Goal: Task Accomplishment & Management: Complete application form

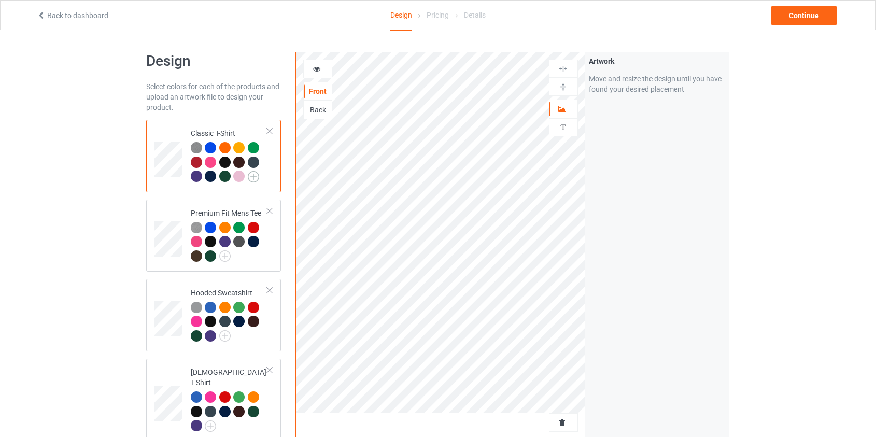
click at [253, 176] on img at bounding box center [253, 176] width 11 height 11
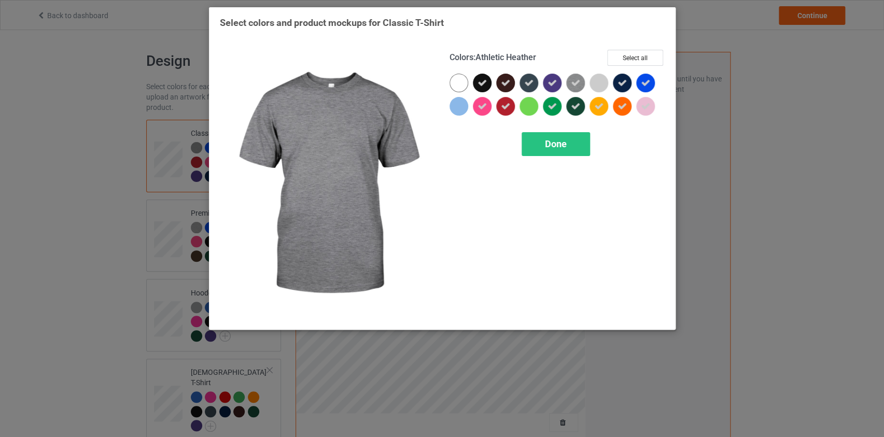
click at [575, 81] on icon at bounding box center [575, 82] width 9 height 9
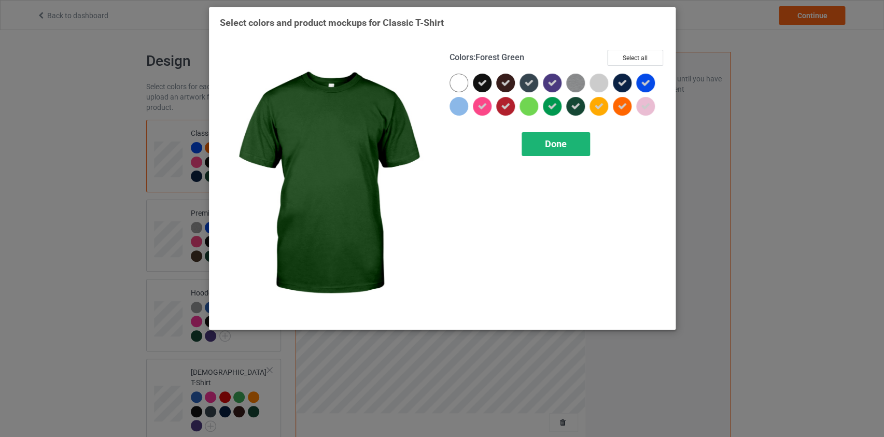
click at [560, 140] on span "Done" at bounding box center [556, 143] width 22 height 11
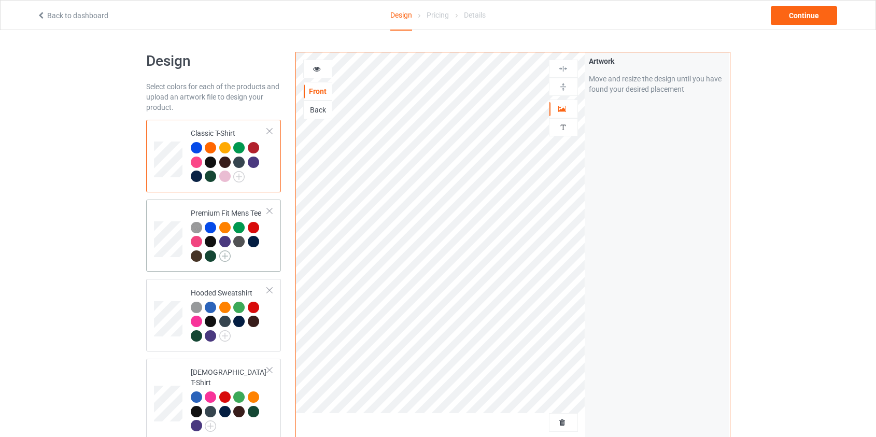
click at [224, 254] on img at bounding box center [224, 255] width 11 height 11
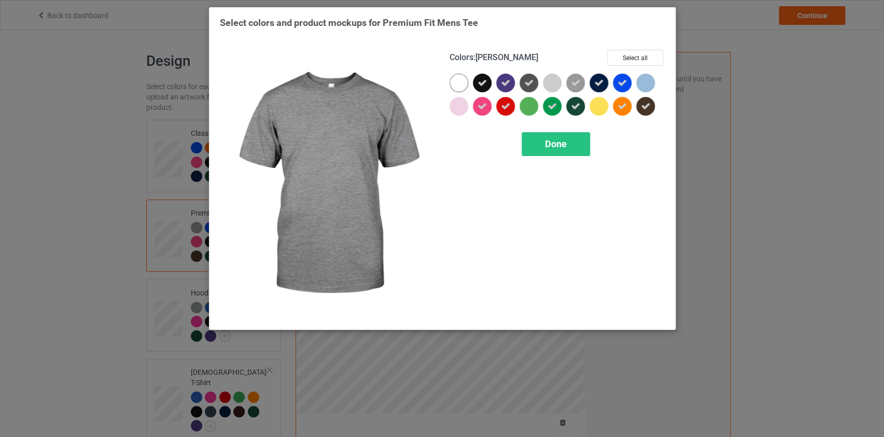
click at [575, 81] on icon at bounding box center [575, 82] width 9 height 9
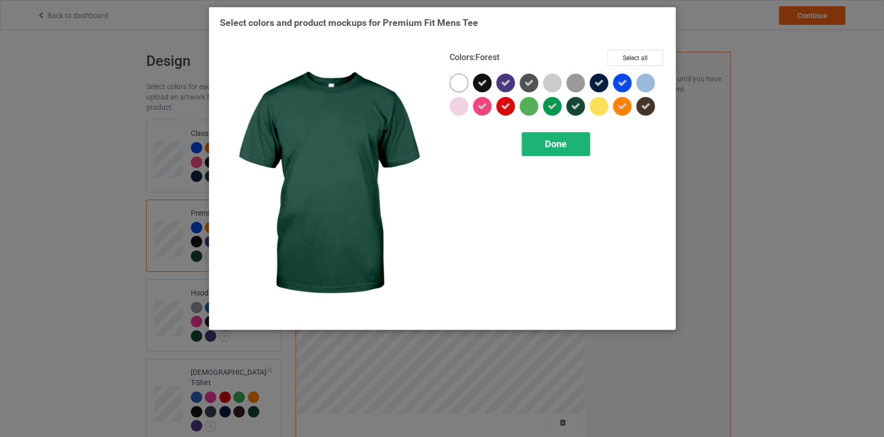
click at [556, 139] on span "Done" at bounding box center [556, 143] width 22 height 11
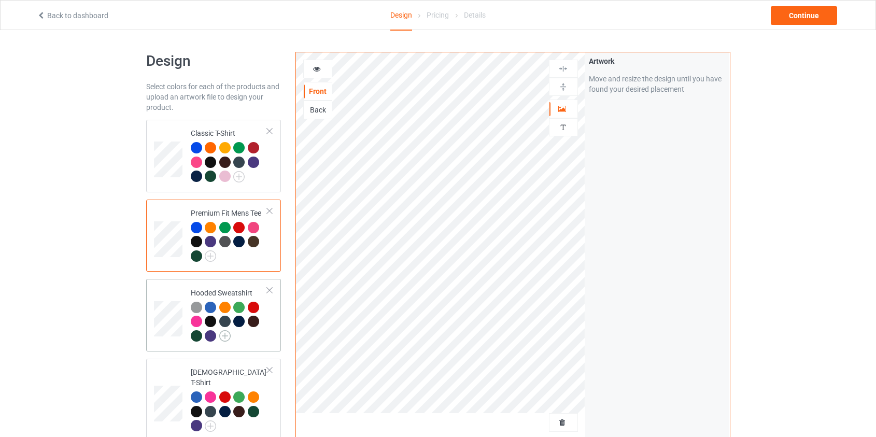
click at [223, 336] on img at bounding box center [224, 335] width 11 height 11
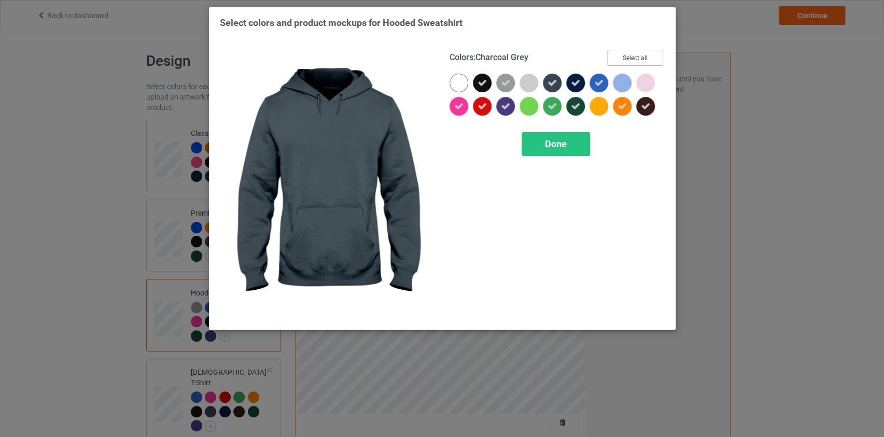
click at [629, 54] on button "Select all" at bounding box center [635, 58] width 56 height 16
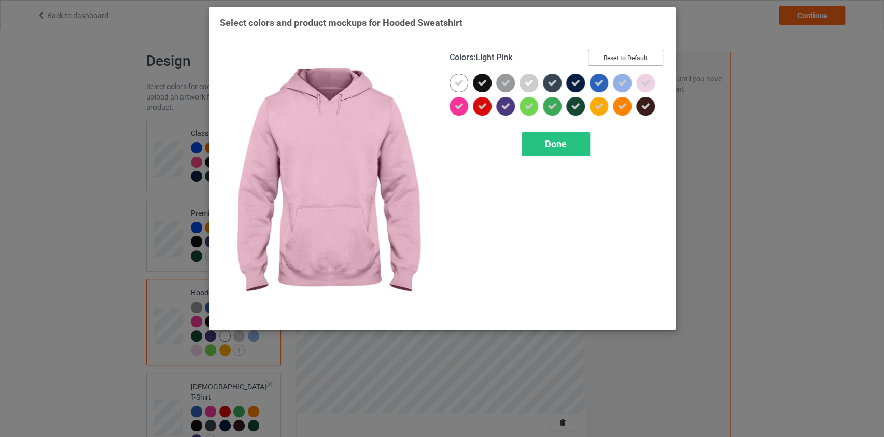
click at [631, 56] on button "Reset to Default" at bounding box center [625, 58] width 75 height 16
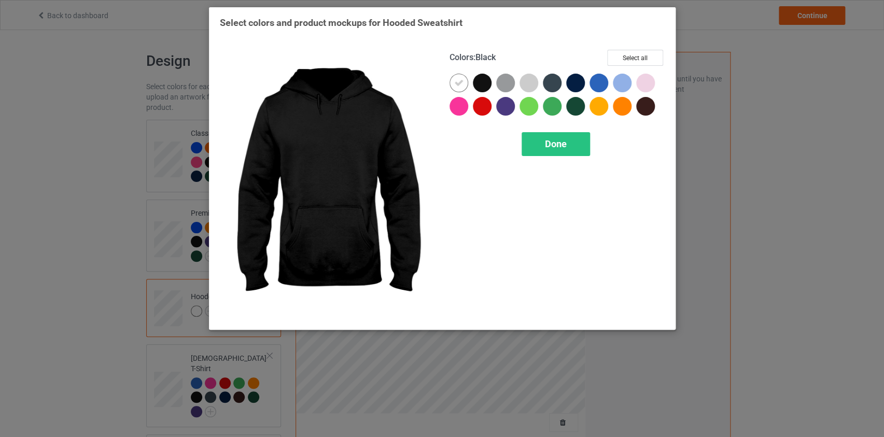
click at [487, 80] on div at bounding box center [482, 83] width 19 height 19
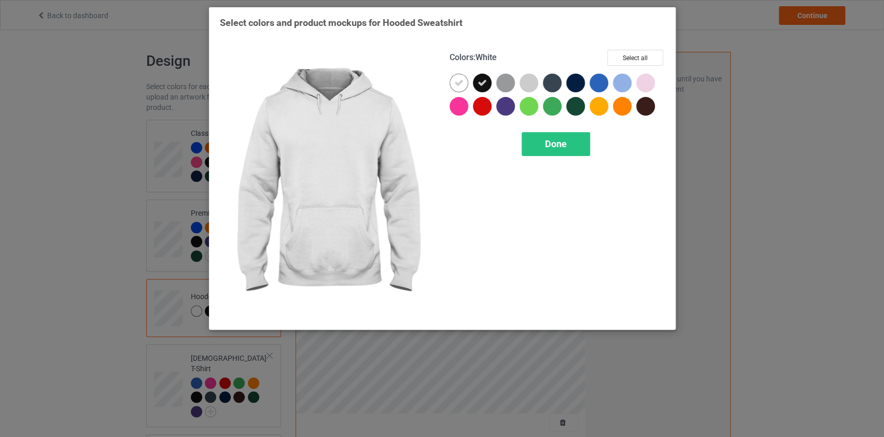
click at [459, 79] on icon at bounding box center [458, 82] width 9 height 9
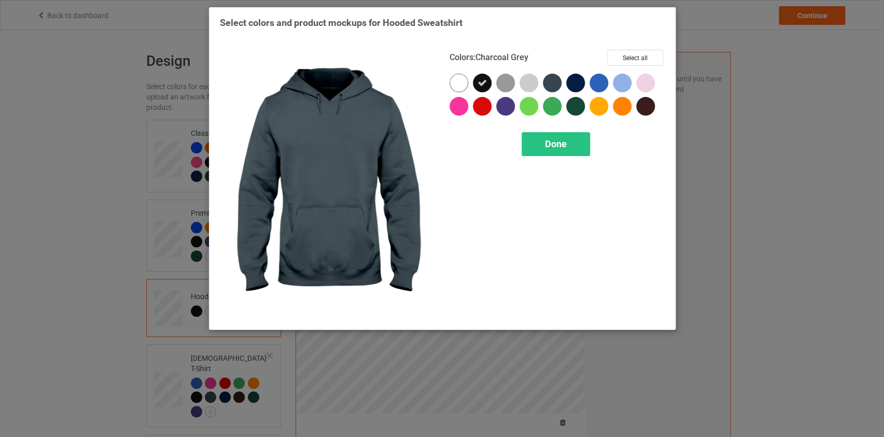
click at [552, 87] on div at bounding box center [552, 83] width 19 height 19
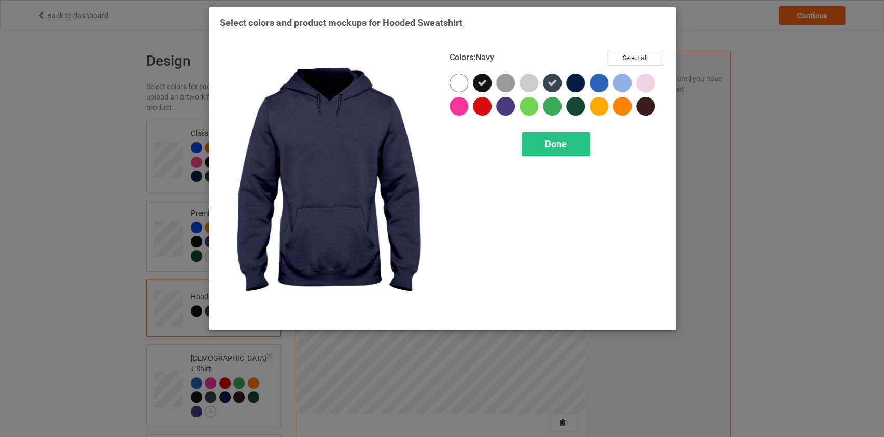
click at [580, 80] on div at bounding box center [575, 83] width 19 height 19
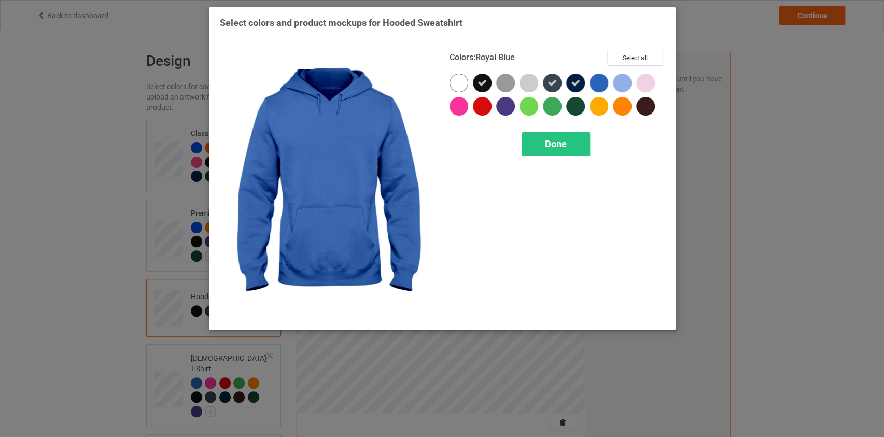
click at [601, 83] on div at bounding box center [598, 83] width 19 height 19
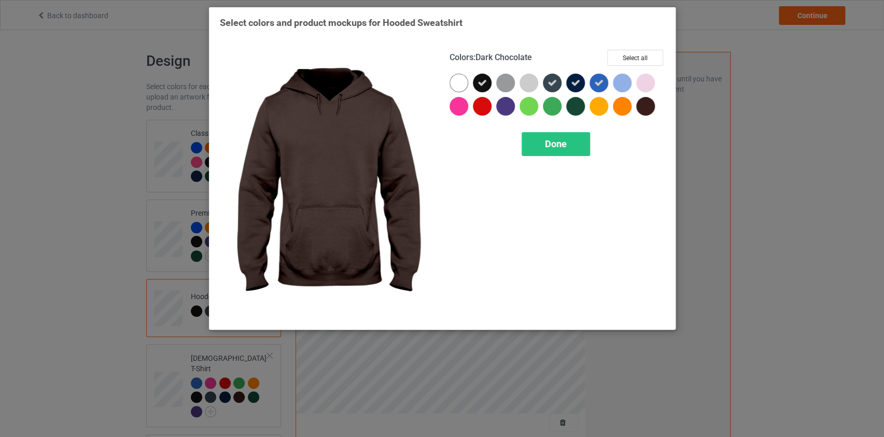
click at [639, 109] on div at bounding box center [645, 106] width 19 height 19
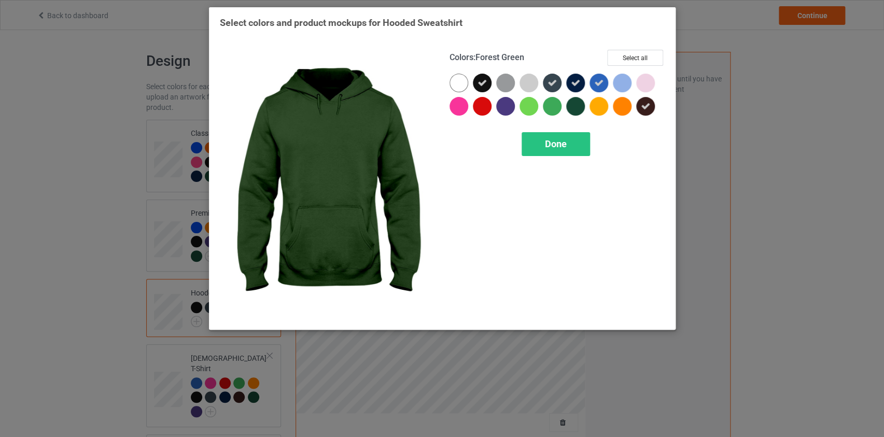
click at [572, 106] on div at bounding box center [575, 106] width 19 height 19
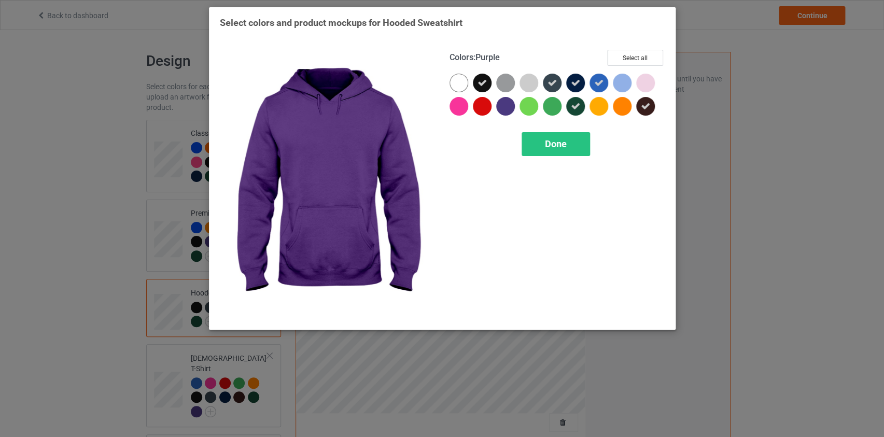
click at [511, 105] on div at bounding box center [505, 106] width 19 height 19
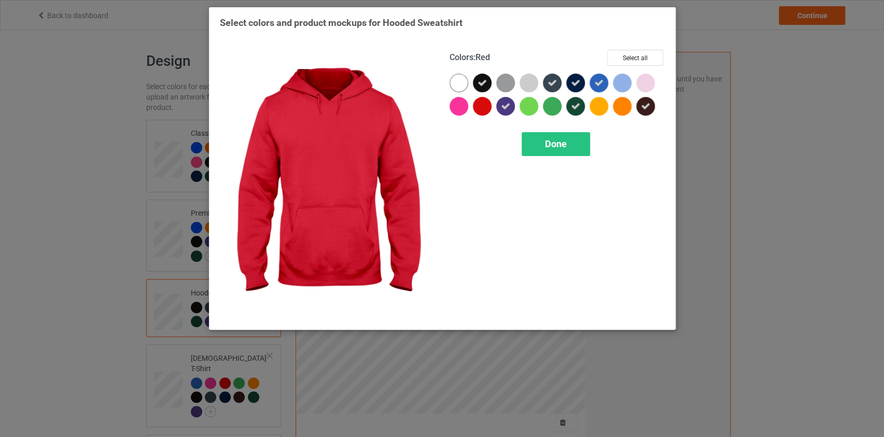
click at [481, 106] on div at bounding box center [482, 106] width 19 height 19
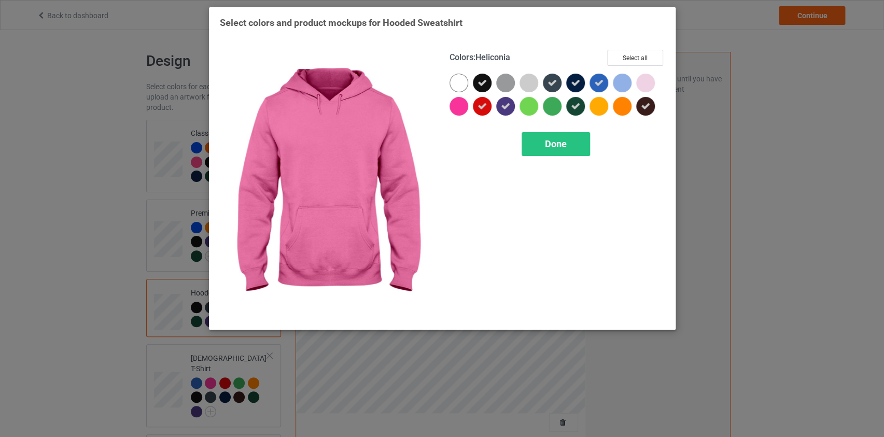
click at [458, 101] on div at bounding box center [458, 106] width 19 height 19
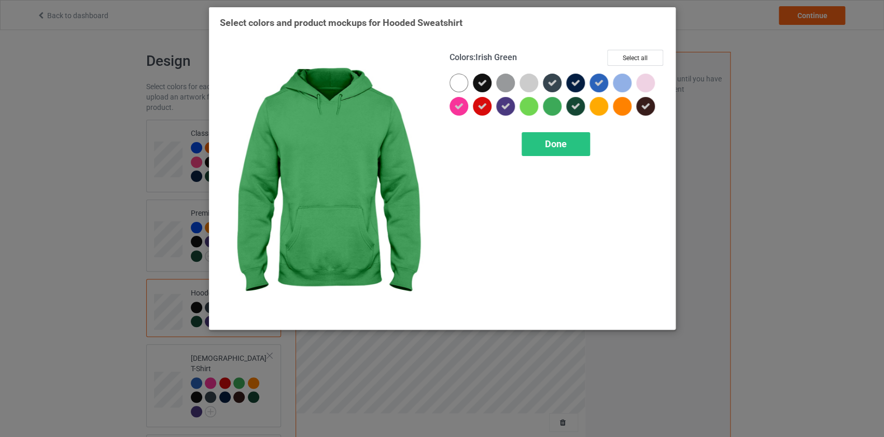
click at [552, 108] on div at bounding box center [552, 106] width 19 height 19
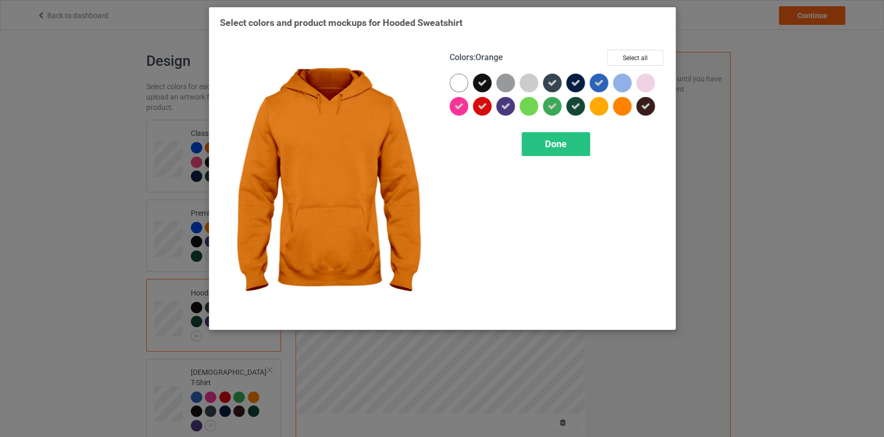
click at [619, 106] on div at bounding box center [622, 106] width 19 height 19
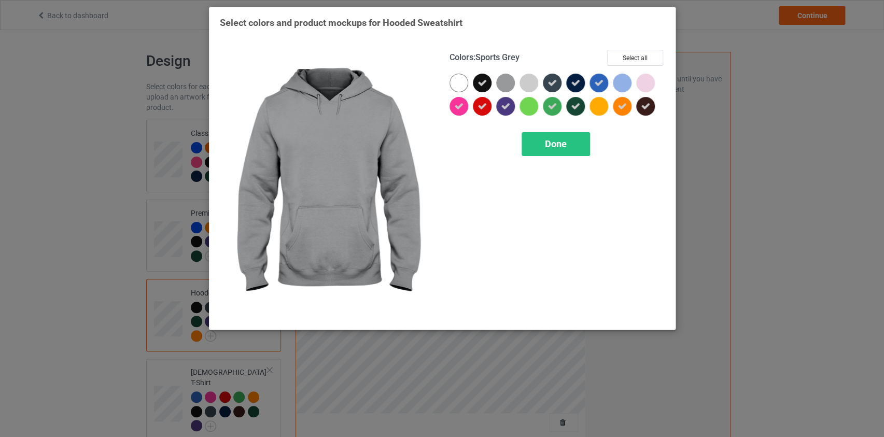
click at [513, 78] on div at bounding box center [505, 83] width 19 height 19
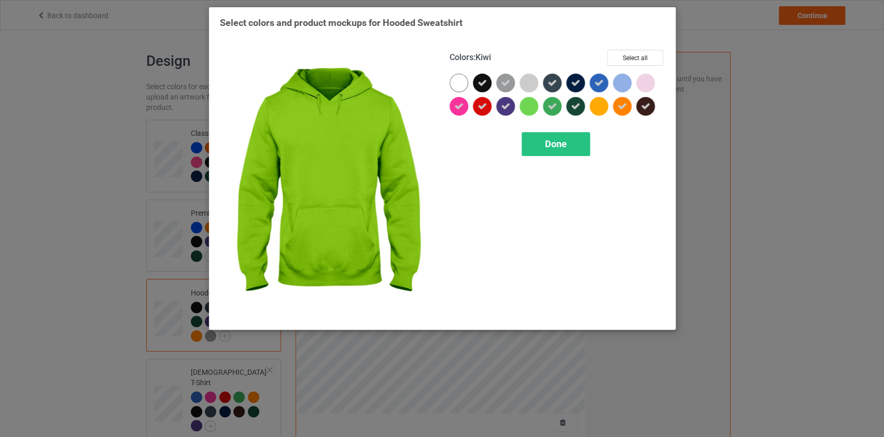
click at [523, 103] on div at bounding box center [528, 106] width 19 height 19
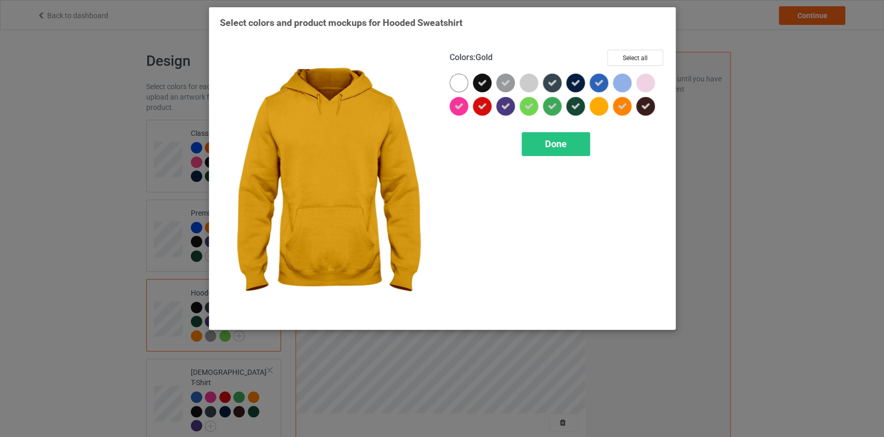
click at [597, 105] on div at bounding box center [598, 106] width 19 height 19
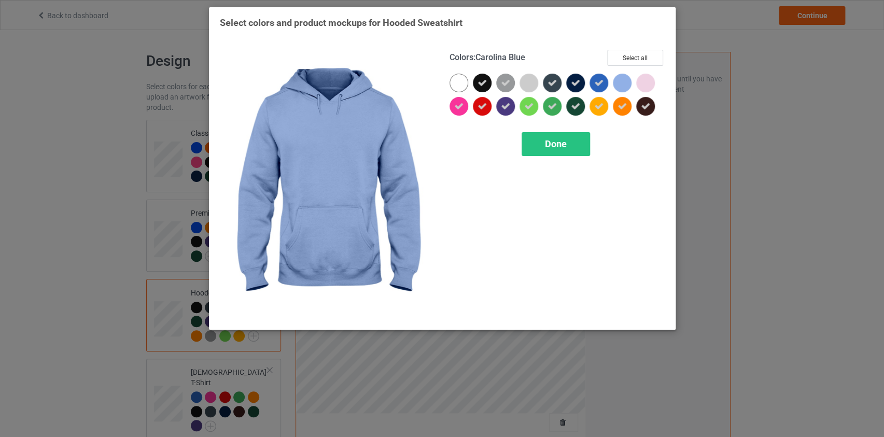
click at [620, 78] on div at bounding box center [622, 83] width 19 height 19
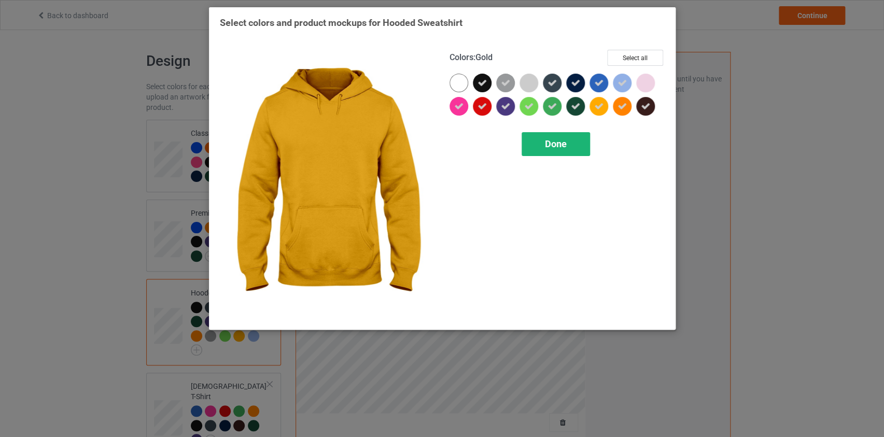
click at [555, 141] on span "Done" at bounding box center [556, 143] width 22 height 11
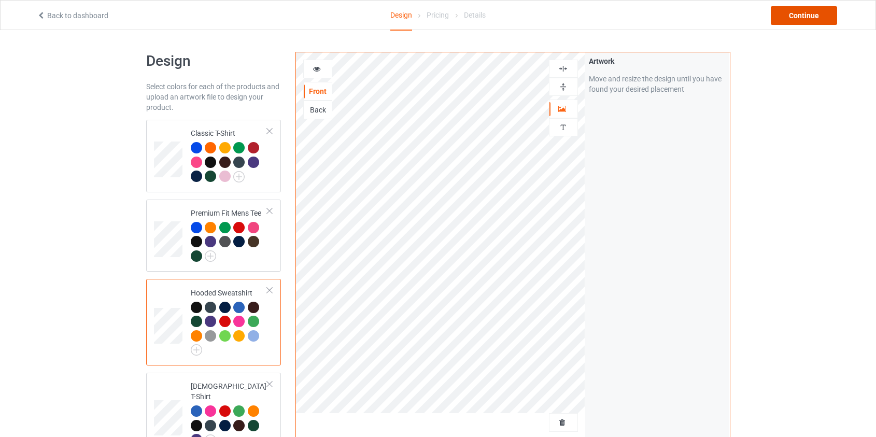
click at [788, 10] on div "Continue" at bounding box center [804, 15] width 66 height 19
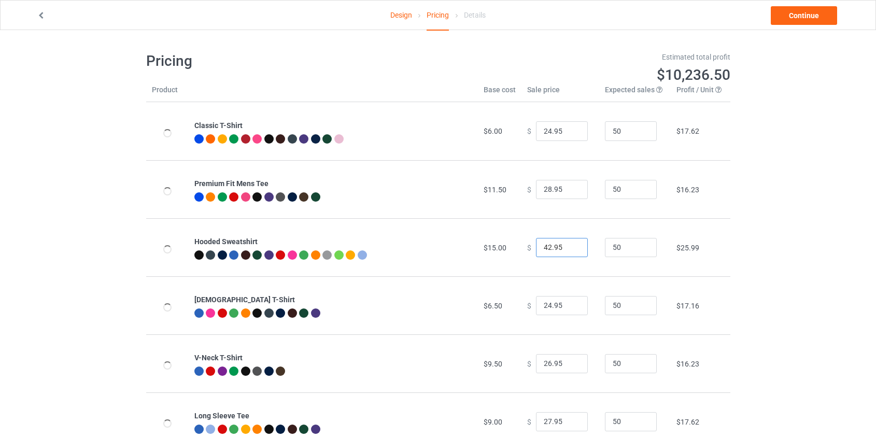
drag, startPoint x: 544, startPoint y: 248, endPoint x: 462, endPoint y: 245, distance: 82.4
click at [463, 246] on tr "Hooded Sweatshirt $15.00 $ 42.95 50 $25.99" at bounding box center [438, 247] width 584 height 58
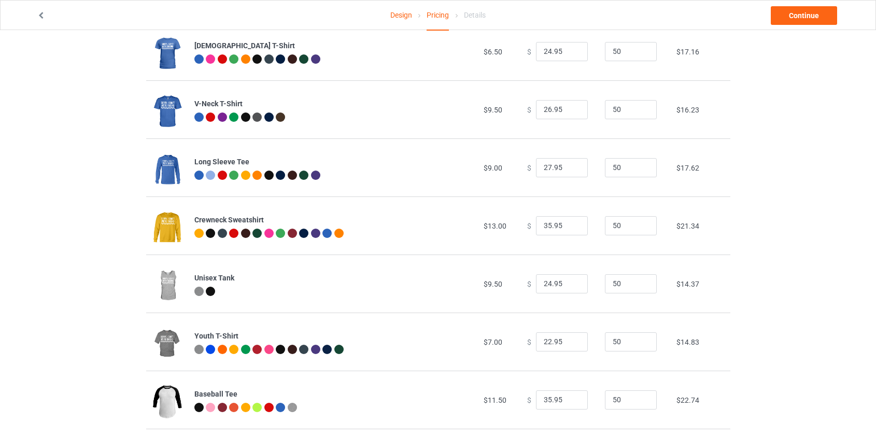
scroll to position [384, 0]
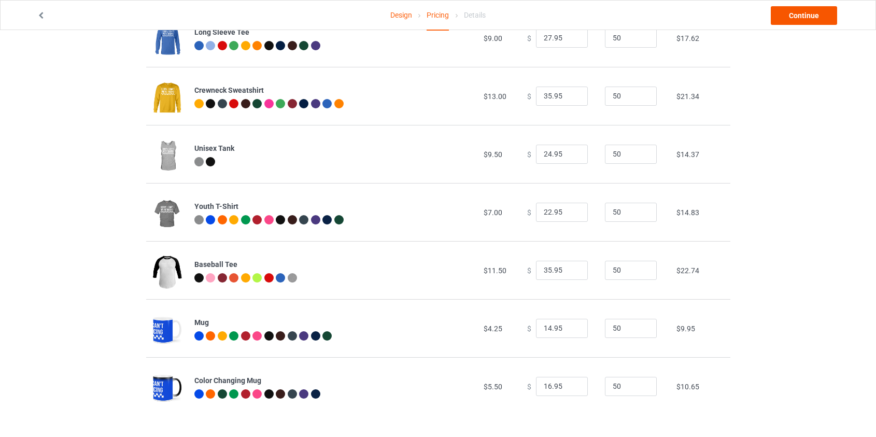
type input "39.95"
click at [807, 11] on link "Continue" at bounding box center [804, 15] width 66 height 19
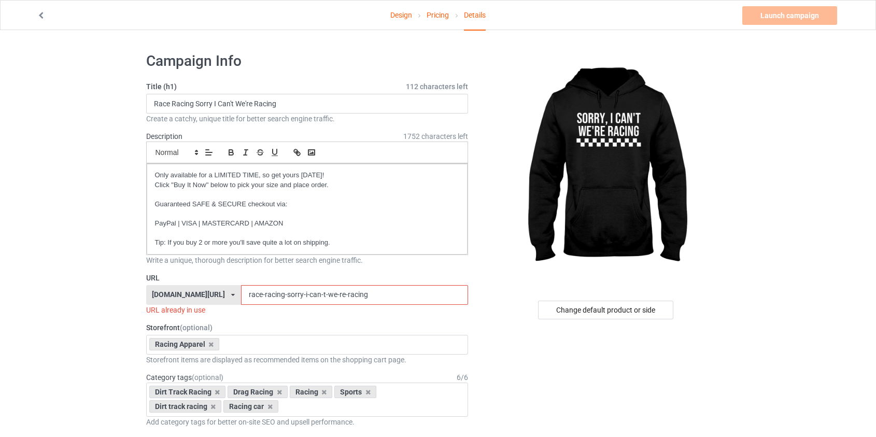
drag, startPoint x: 362, startPoint y: 295, endPoint x: 75, endPoint y: 306, distance: 286.8
click at [241, 295] on input "race-sorry" at bounding box center [354, 295] width 227 height 20
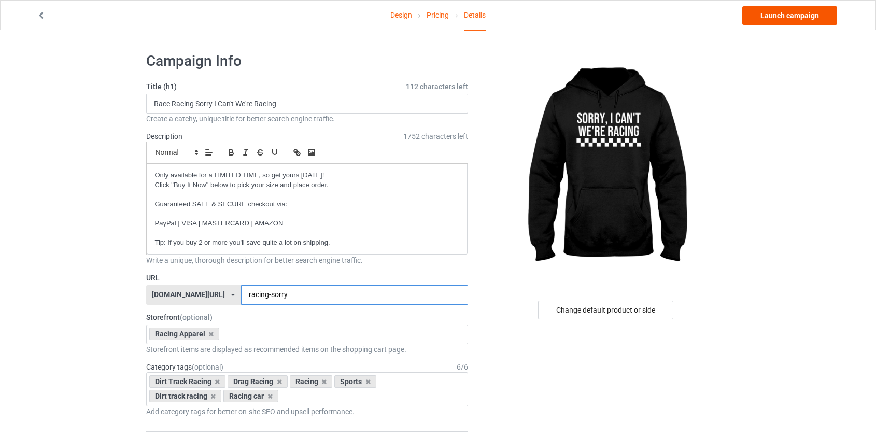
type input "racing-sorry"
click at [764, 18] on link "Launch campaign" at bounding box center [789, 15] width 95 height 19
